Goal: Transaction & Acquisition: Subscribe to service/newsletter

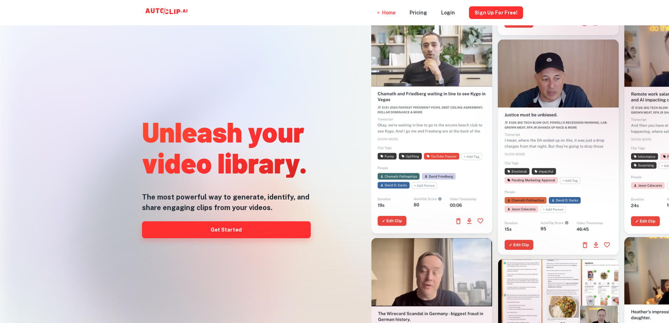
click at [227, 230] on link "Get Started" at bounding box center [226, 229] width 169 height 17
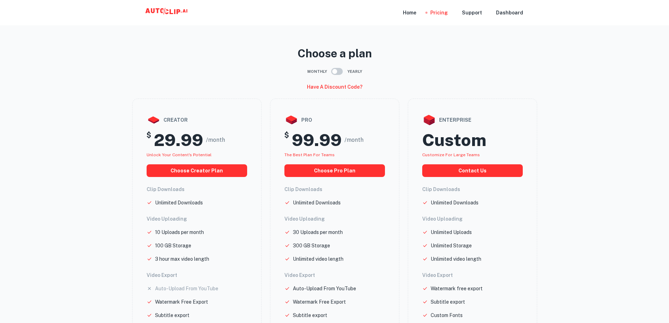
click at [166, 11] on icon at bounding box center [167, 13] width 70 height 14
